Goal: Task Accomplishment & Management: Use online tool/utility

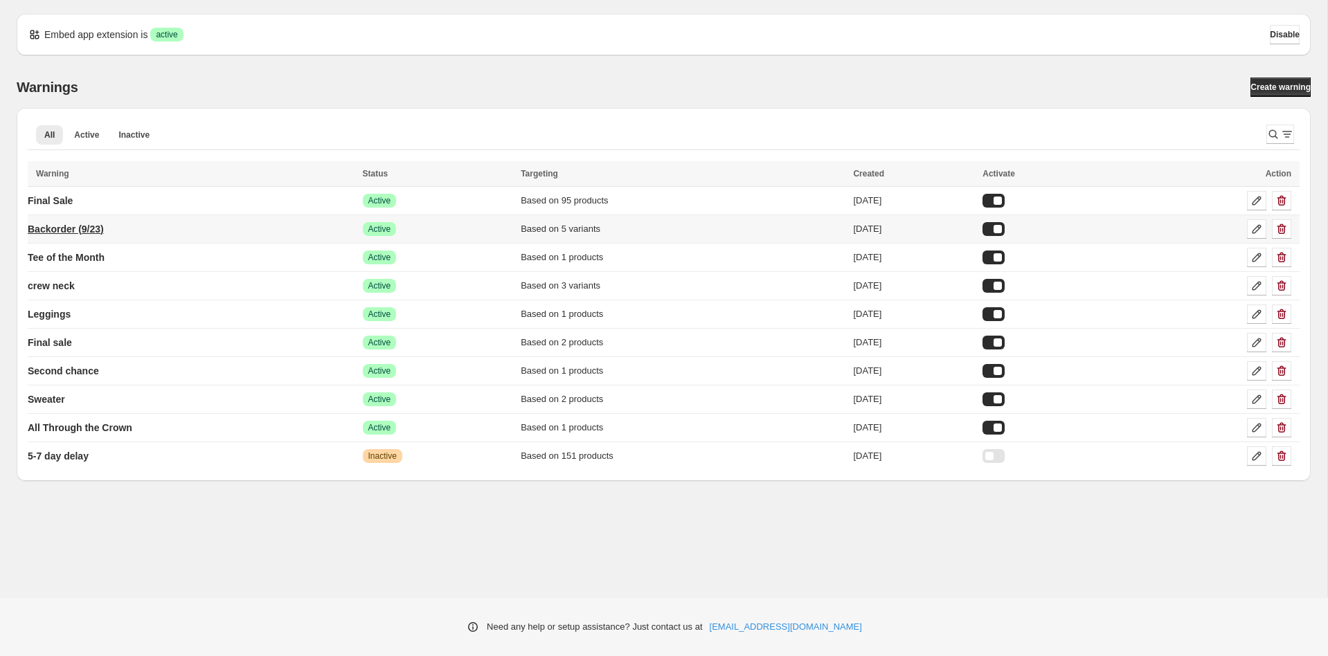
click at [97, 225] on p "Backorder (9/23)" at bounding box center [66, 229] width 76 height 14
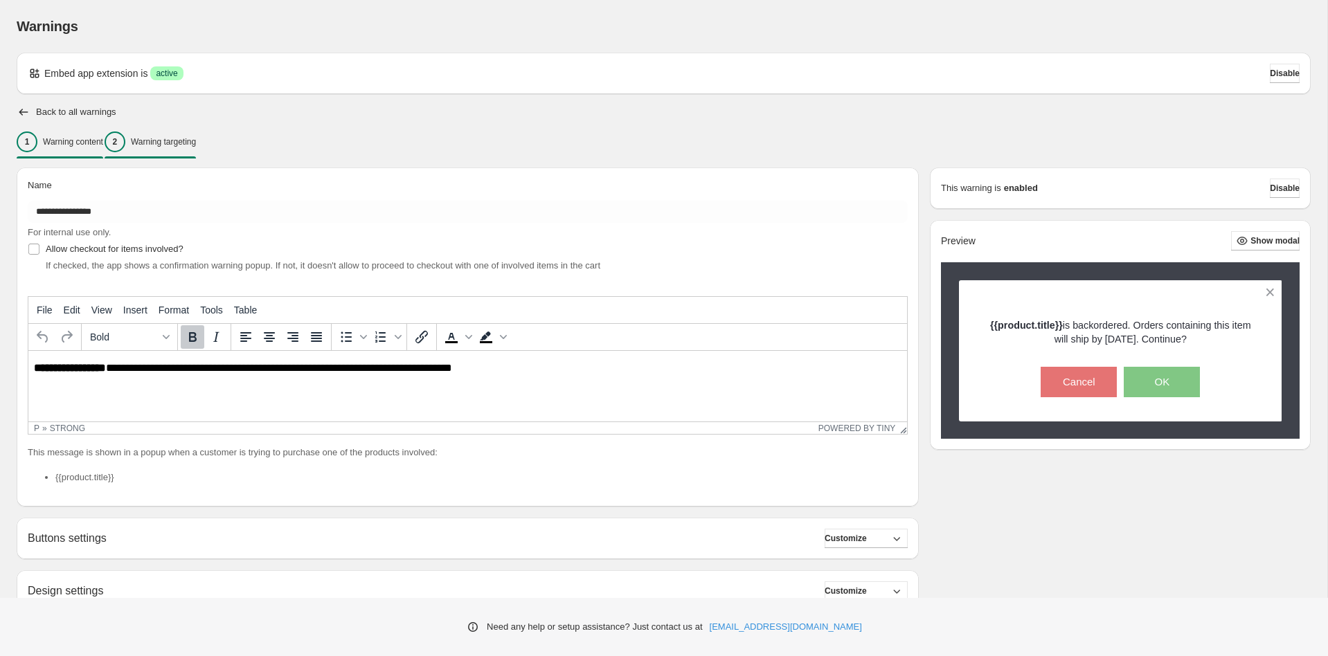
click at [196, 147] on div "2 Warning targeting" at bounding box center [150, 142] width 91 height 21
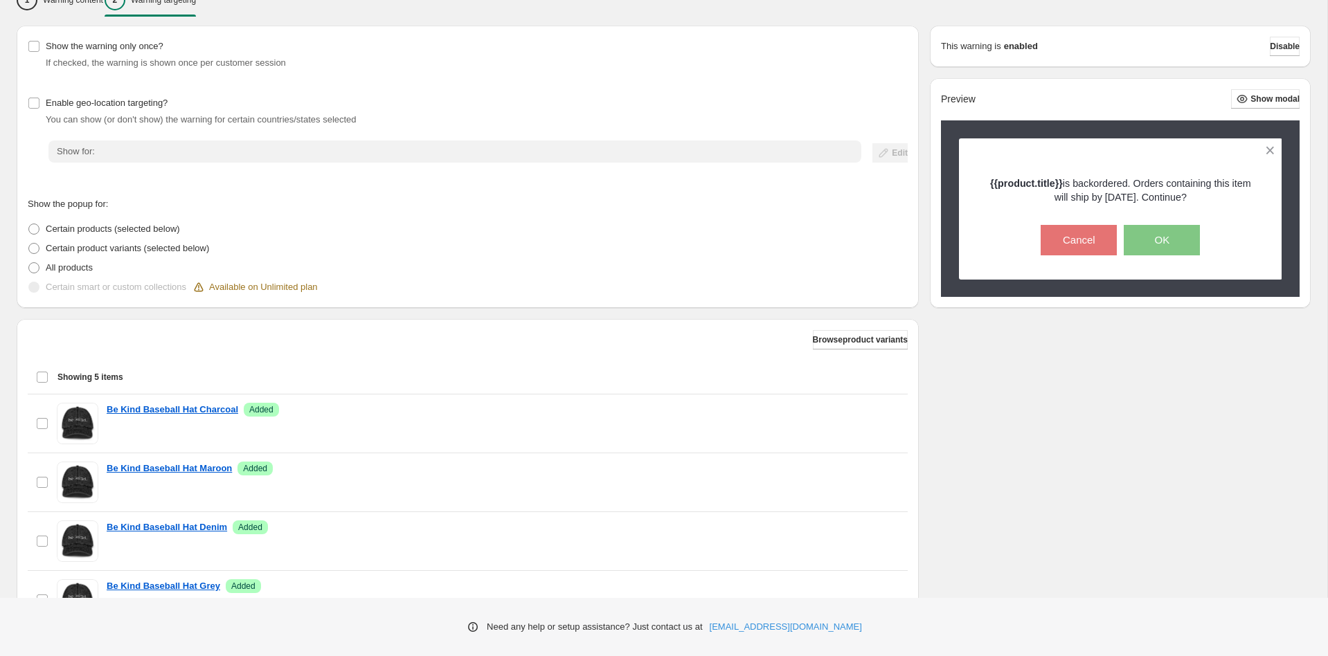
scroll to position [316, 0]
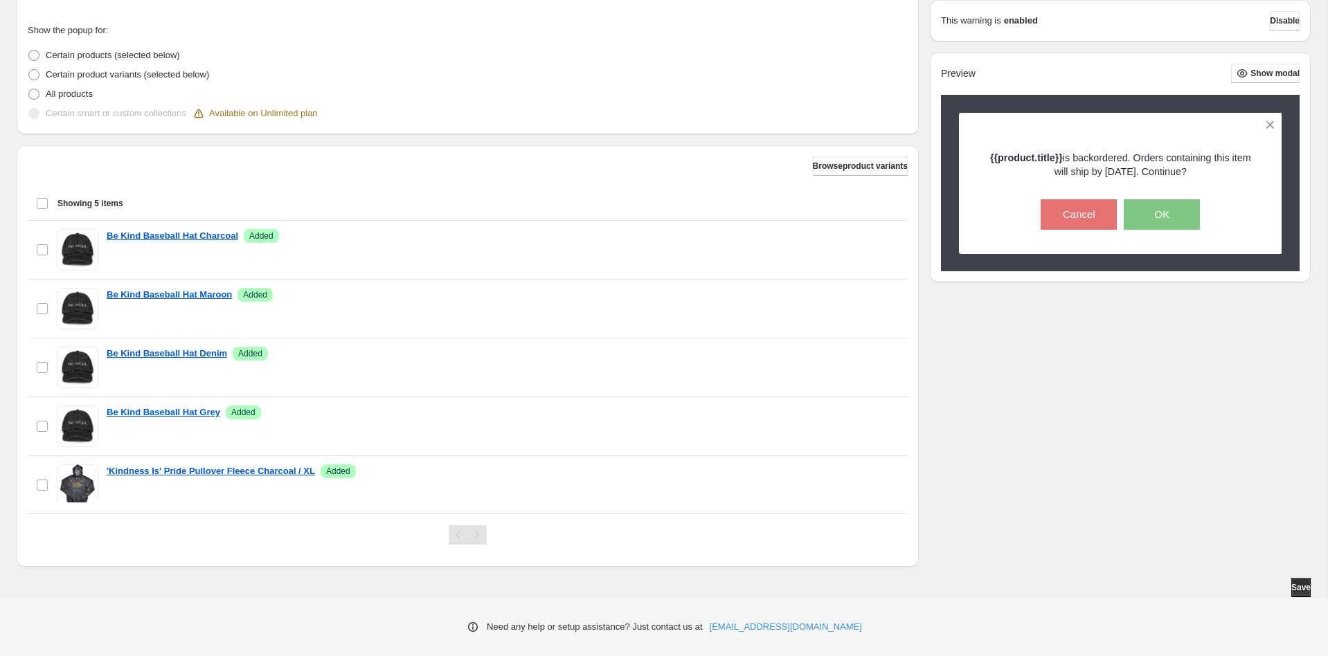
click at [871, 165] on span "Browse product variants" at bounding box center [860, 166] width 95 height 11
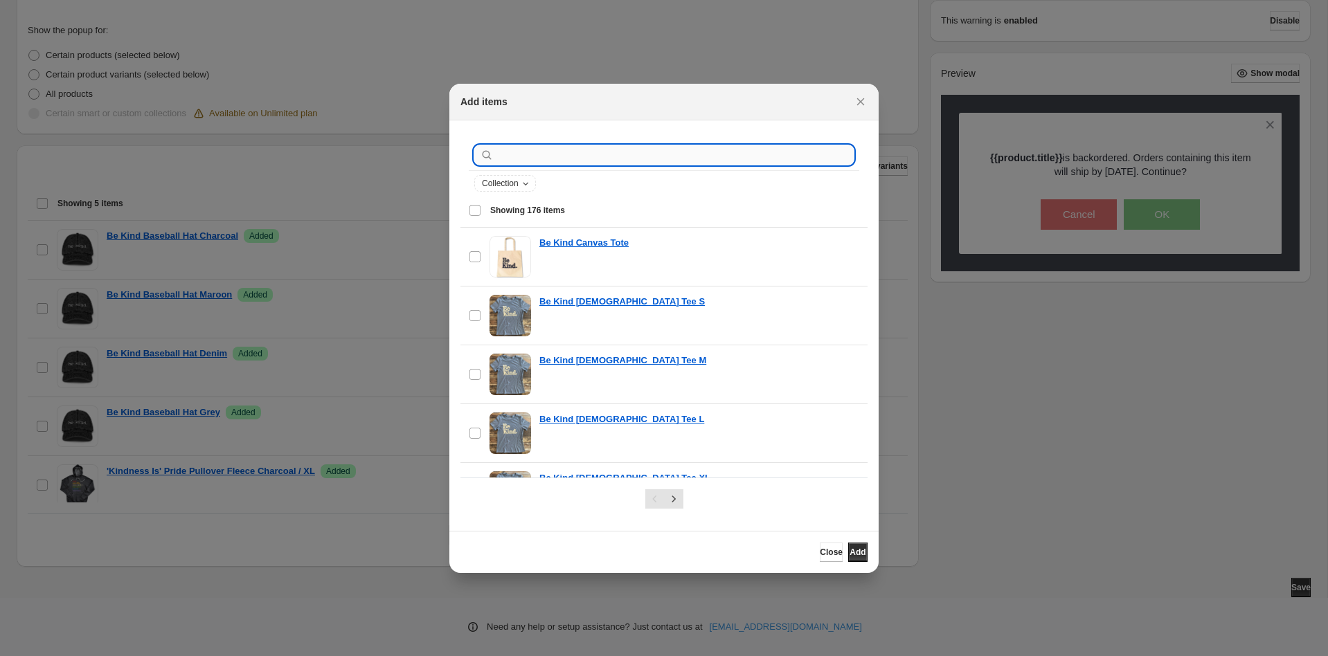
click at [624, 153] on input ":r1i:" at bounding box center [674, 154] width 357 height 19
type input "**********"
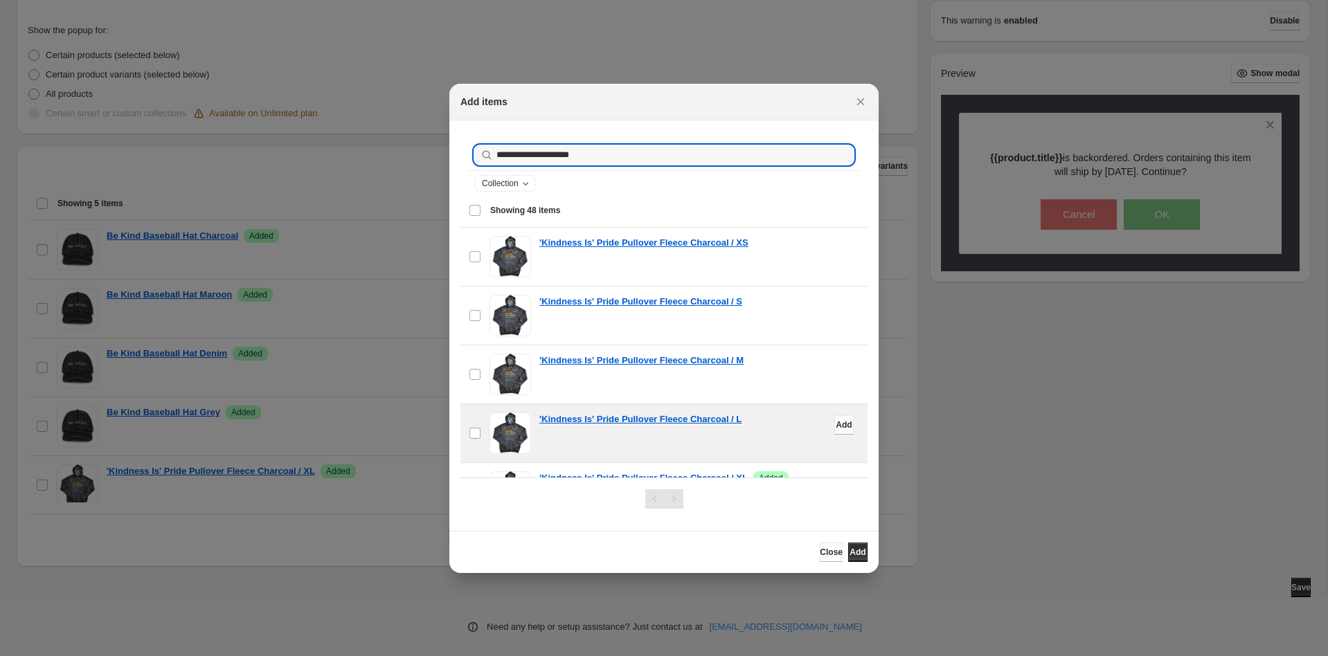
click at [836, 424] on span "Add" at bounding box center [844, 425] width 16 height 11
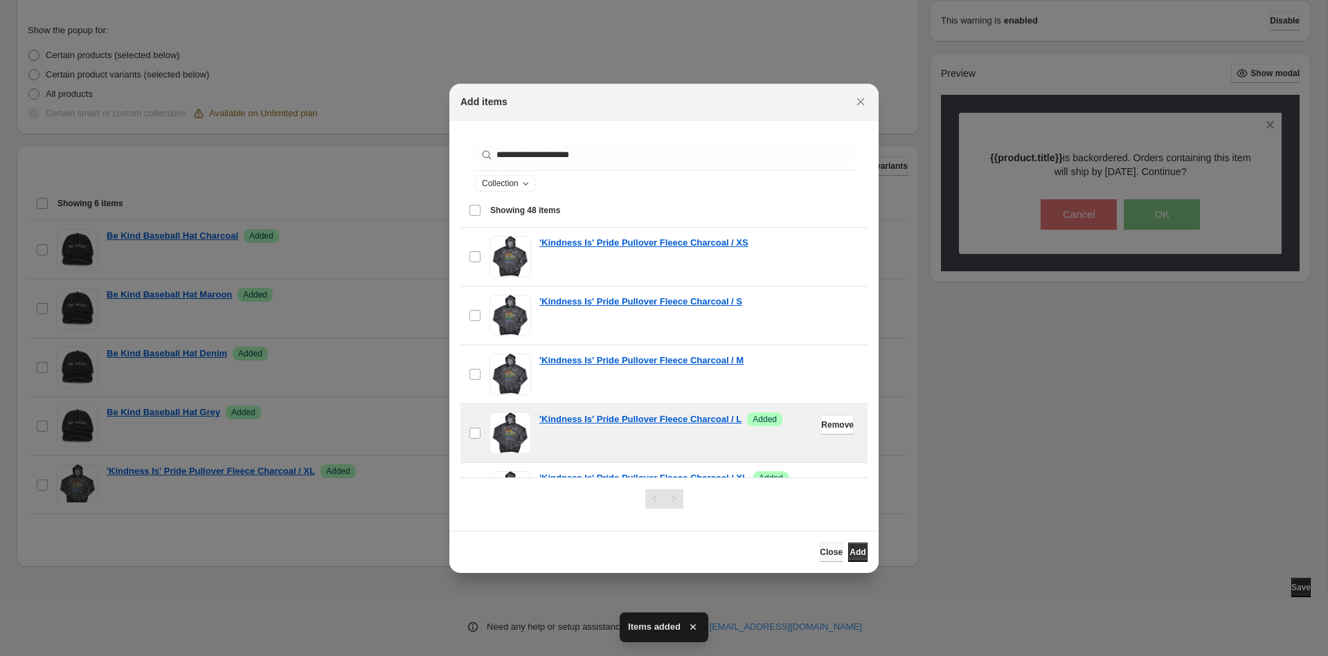
click at [820, 558] on button "Close" at bounding box center [831, 552] width 23 height 19
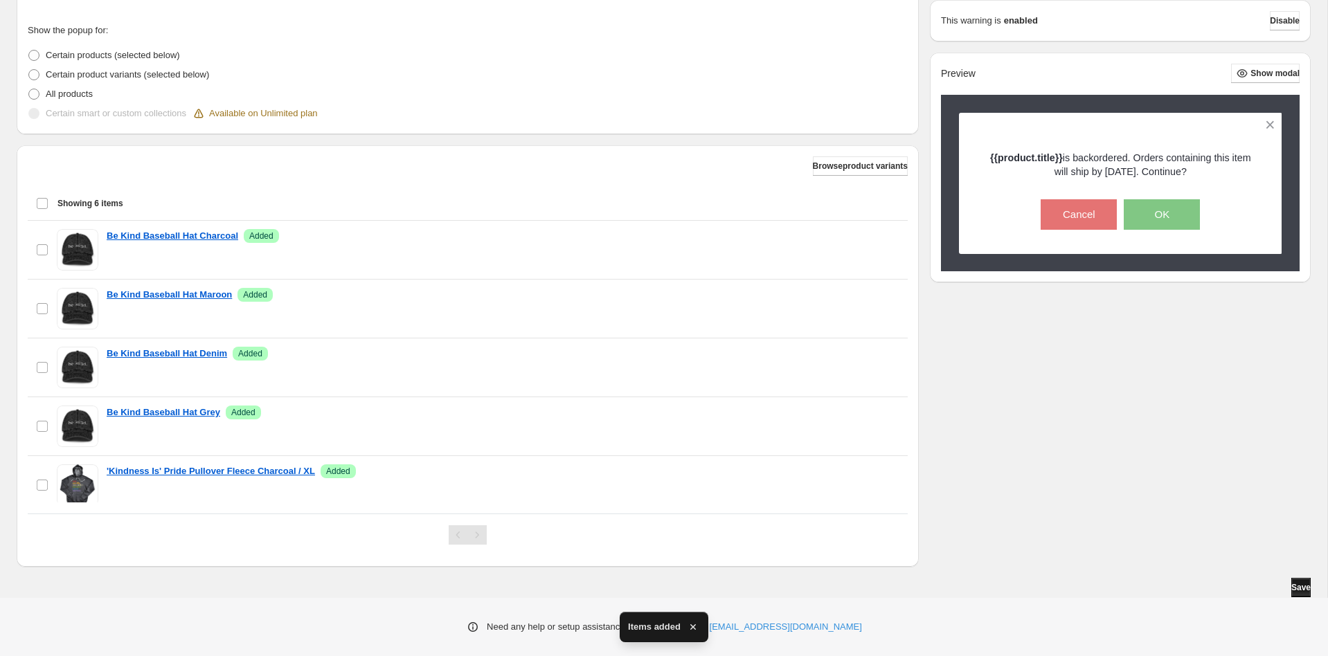
click at [1294, 587] on span "Save" at bounding box center [1300, 587] width 19 height 11
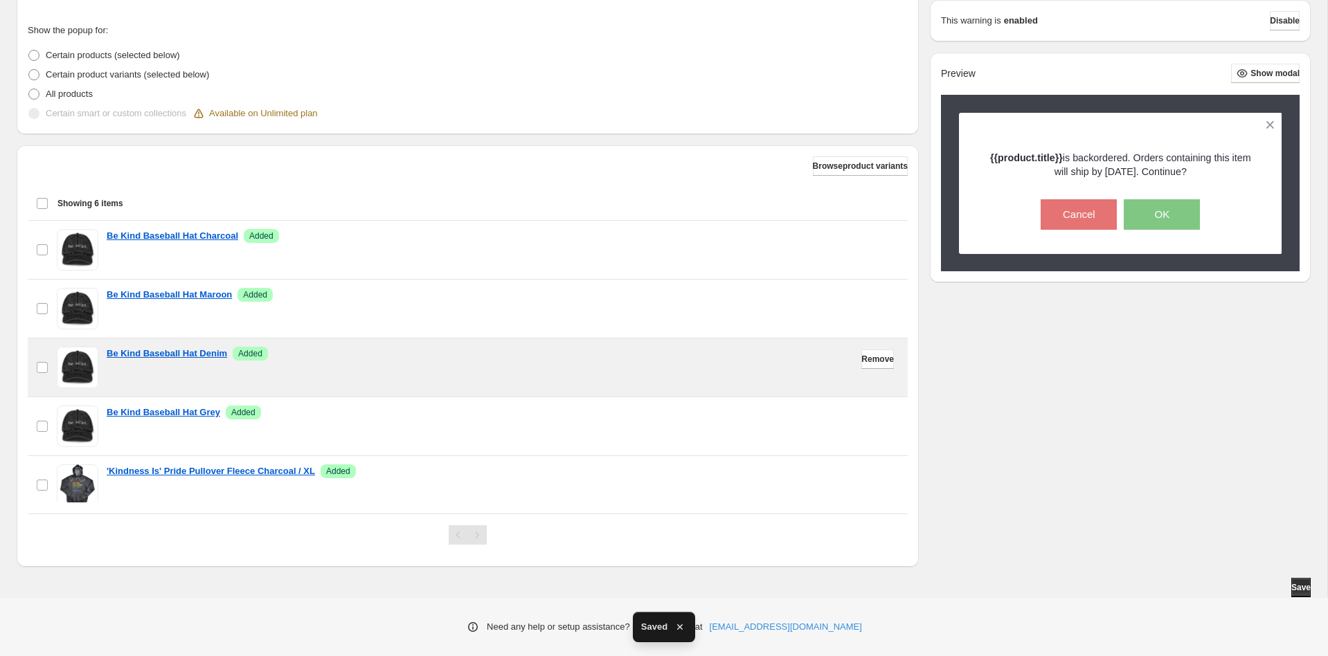
scroll to position [69, 0]
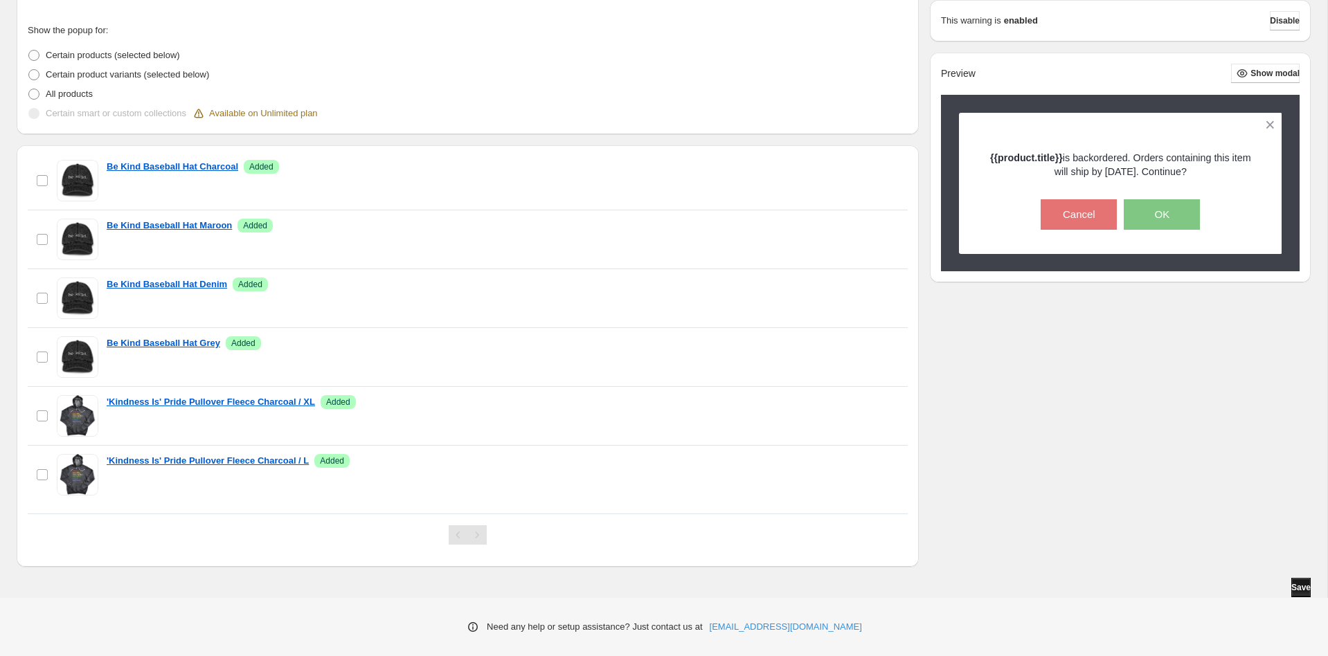
click at [1307, 588] on button "Save" at bounding box center [1300, 587] width 19 height 19
